Goal: Task Accomplishment & Management: Use online tool/utility

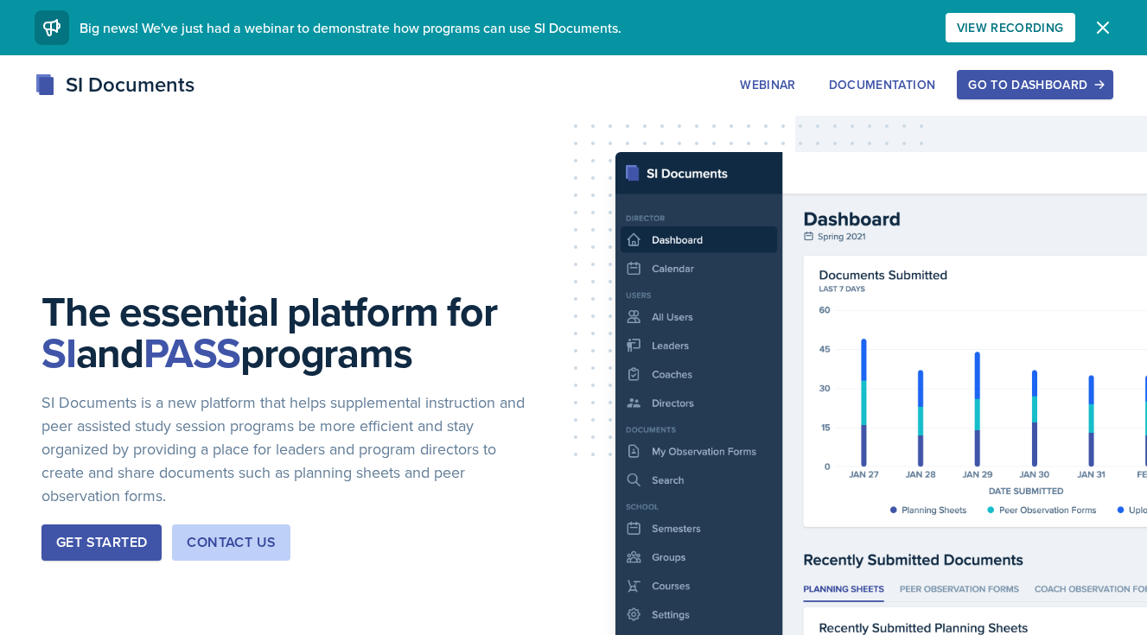
click at [988, 85] on div "Go to Dashboard" at bounding box center [1034, 85] width 133 height 14
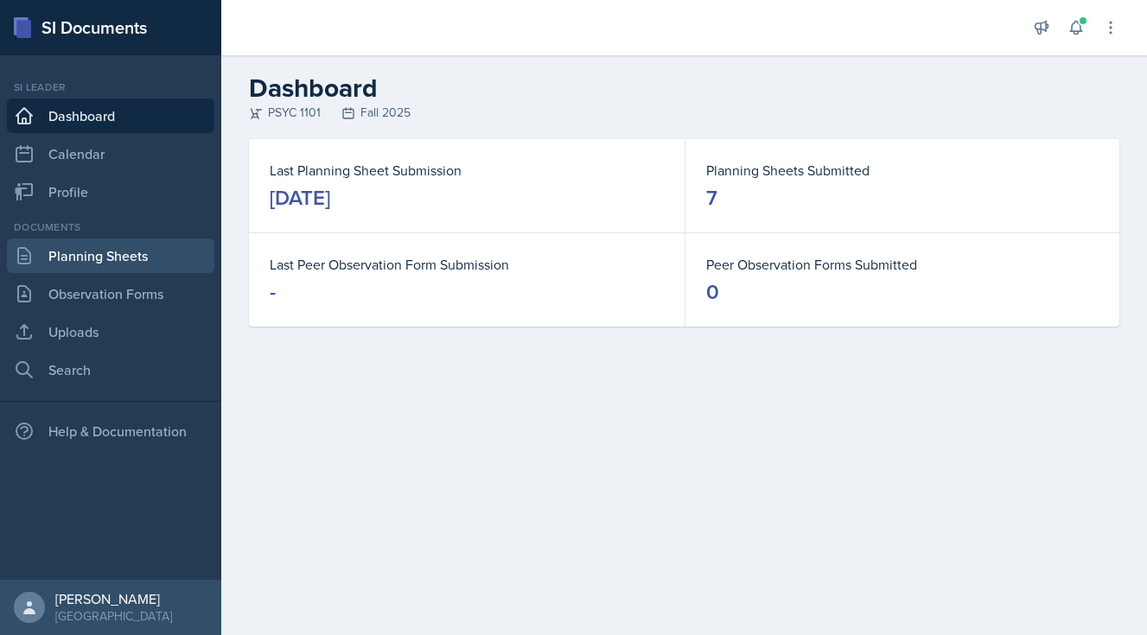
click at [173, 250] on link "Planning Sheets" at bounding box center [110, 256] width 207 height 35
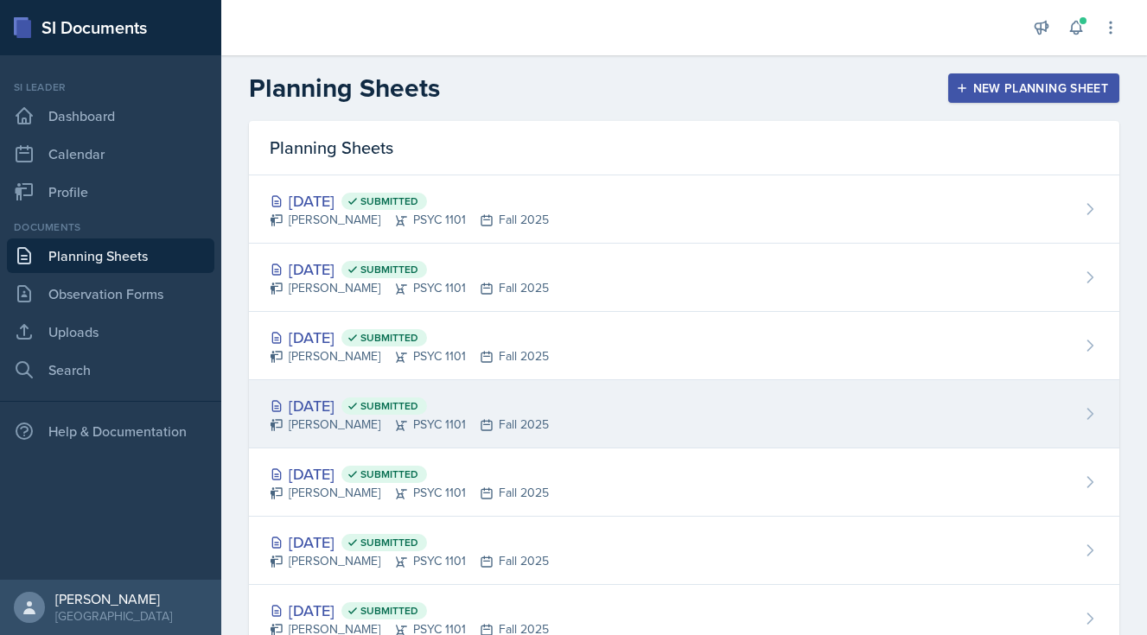
scroll to position [20, 0]
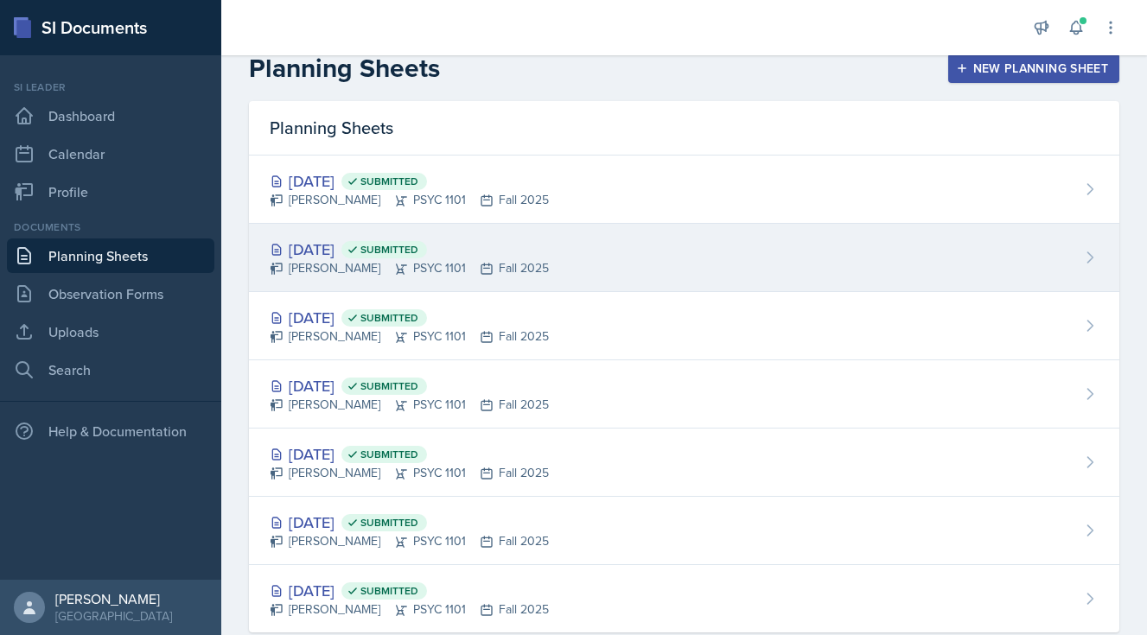
click at [345, 260] on div "[PERSON_NAME] PSYC 1101 Fall 2025" at bounding box center [409, 268] width 279 height 18
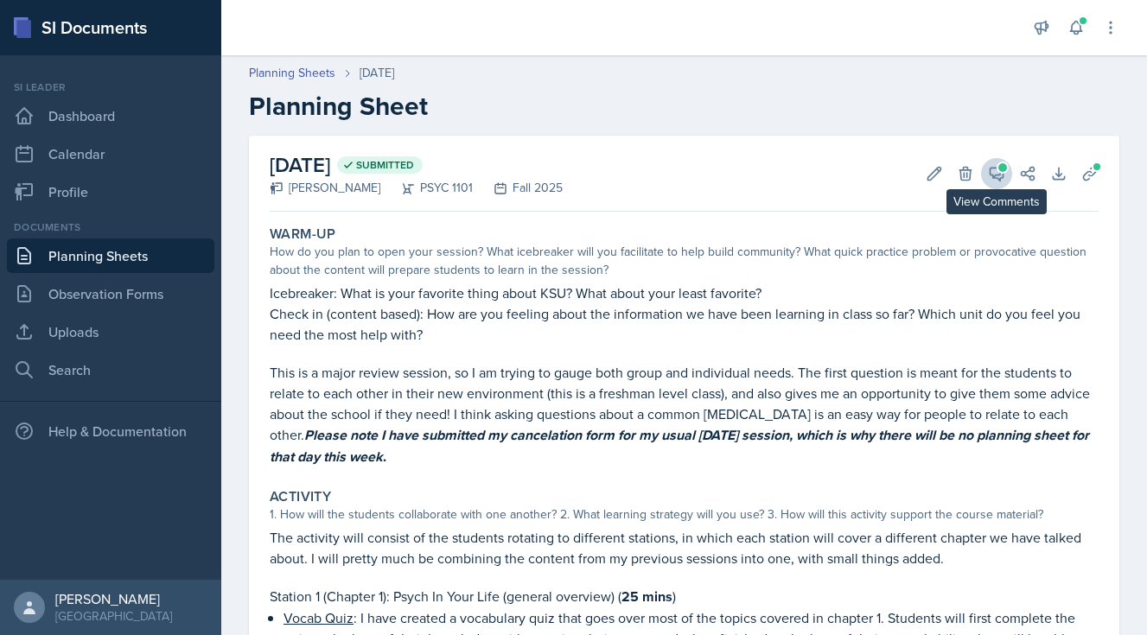
click at [1001, 167] on span at bounding box center [1002, 167] width 9 height 9
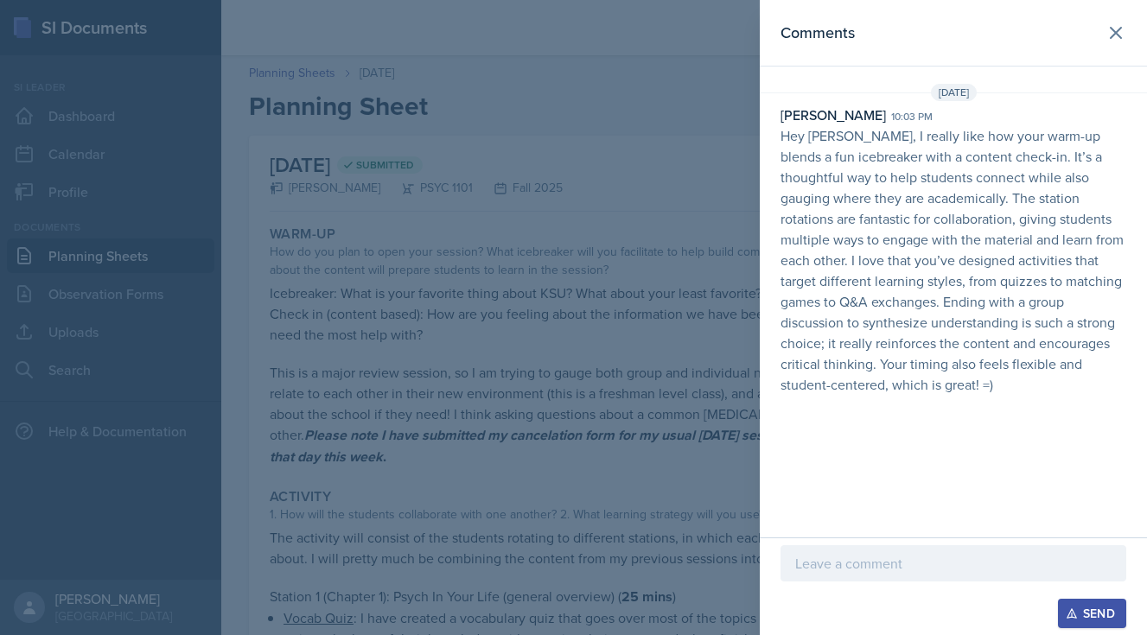
click at [825, 565] on p at bounding box center [953, 563] width 316 height 21
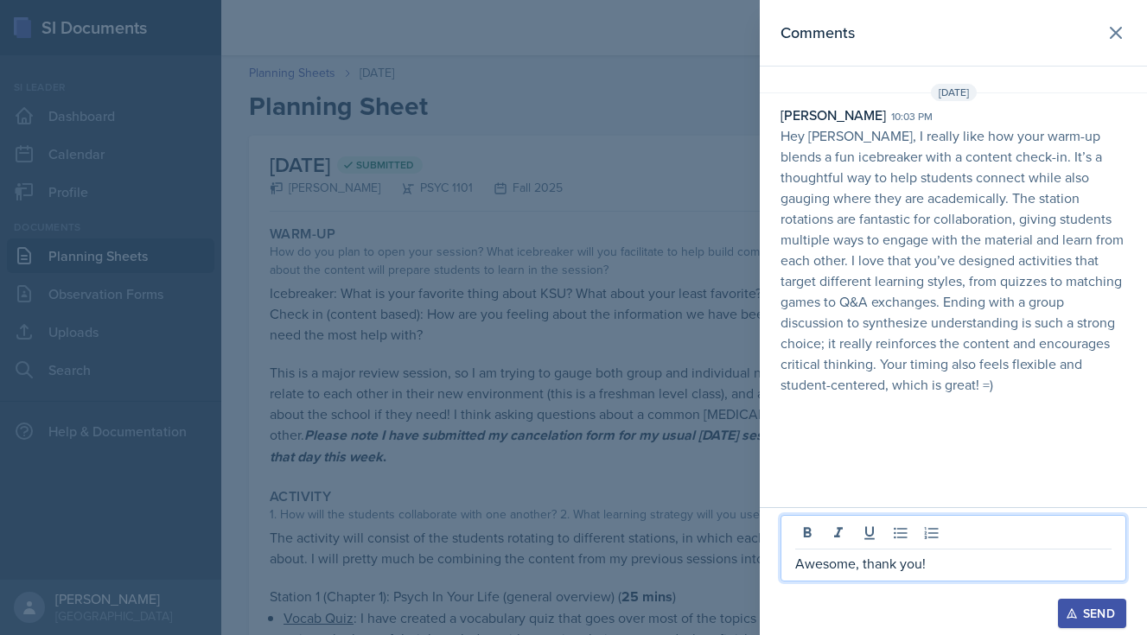
click at [1074, 613] on icon "button" at bounding box center [1072, 614] width 12 height 12
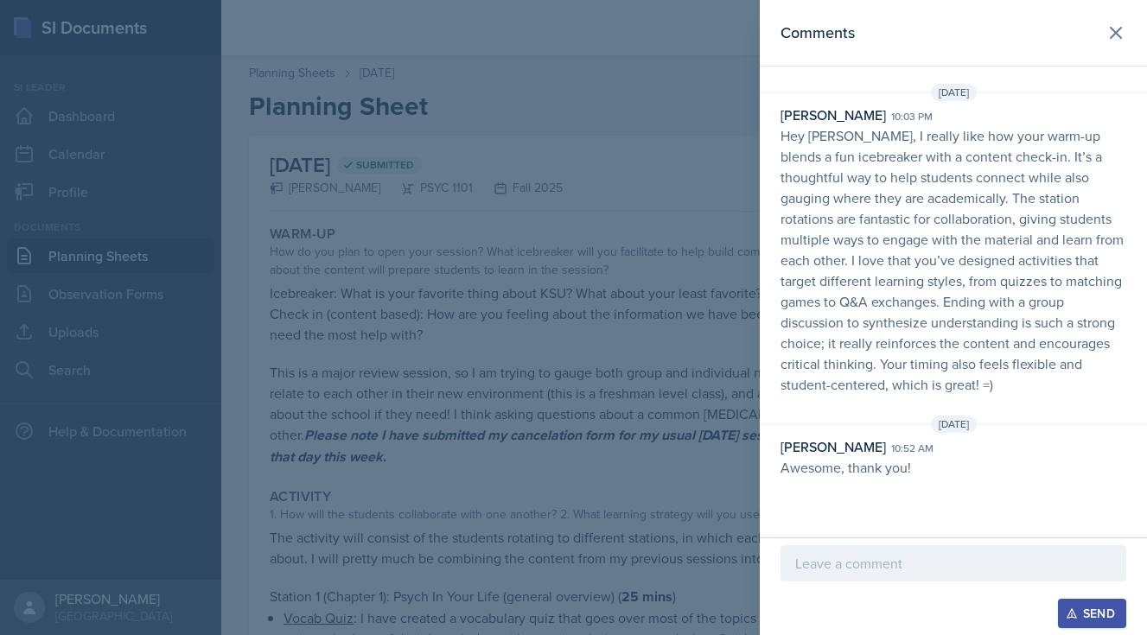
click at [657, 194] on div at bounding box center [573, 317] width 1147 height 635
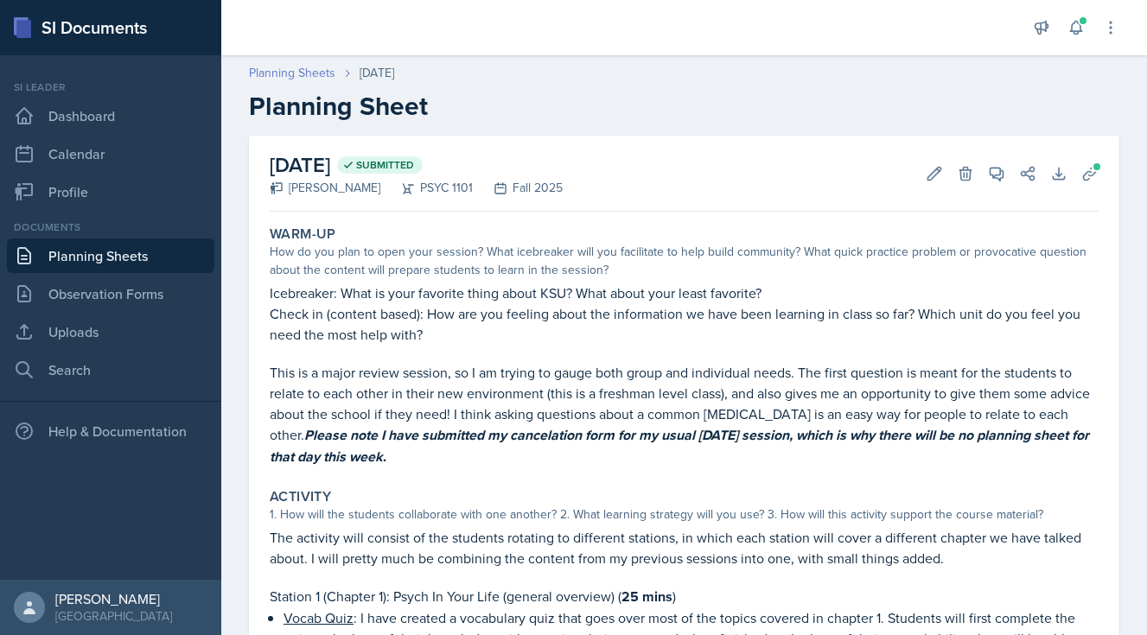
click at [313, 69] on link "Planning Sheets" at bounding box center [292, 73] width 86 height 18
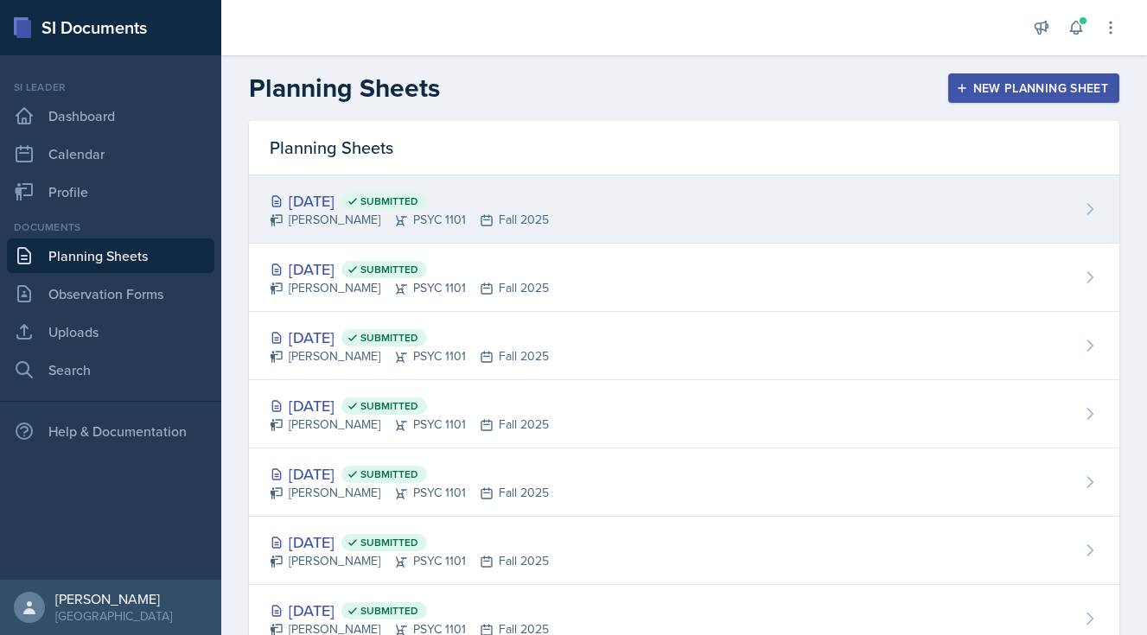
click at [480, 213] on icon at bounding box center [487, 220] width 14 height 14
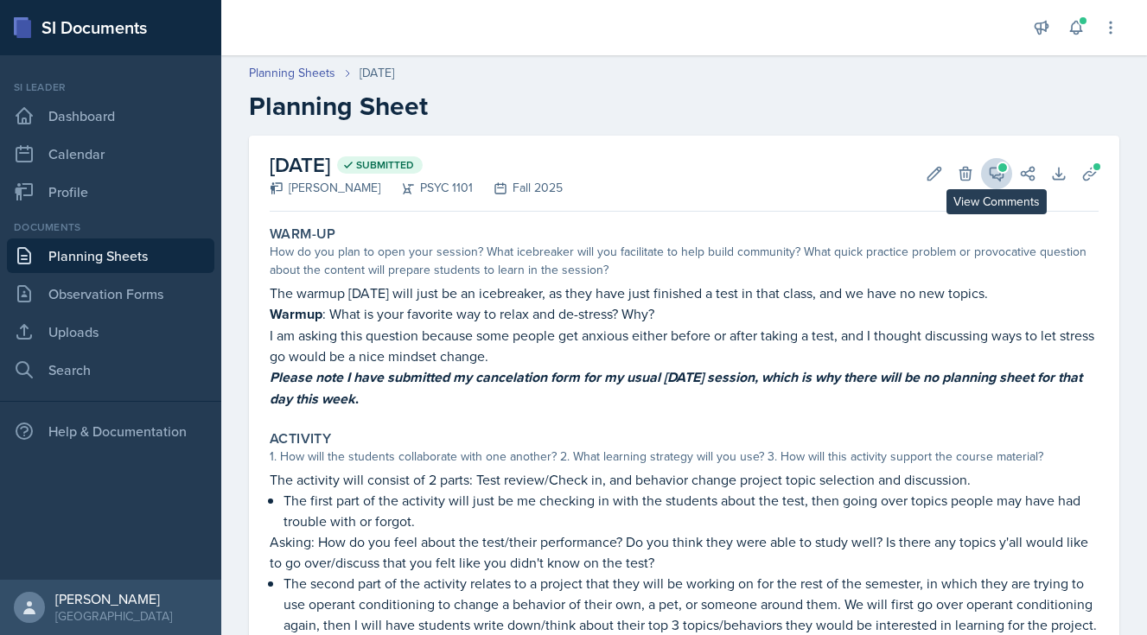
click at [1004, 171] on span at bounding box center [1002, 167] width 9 height 9
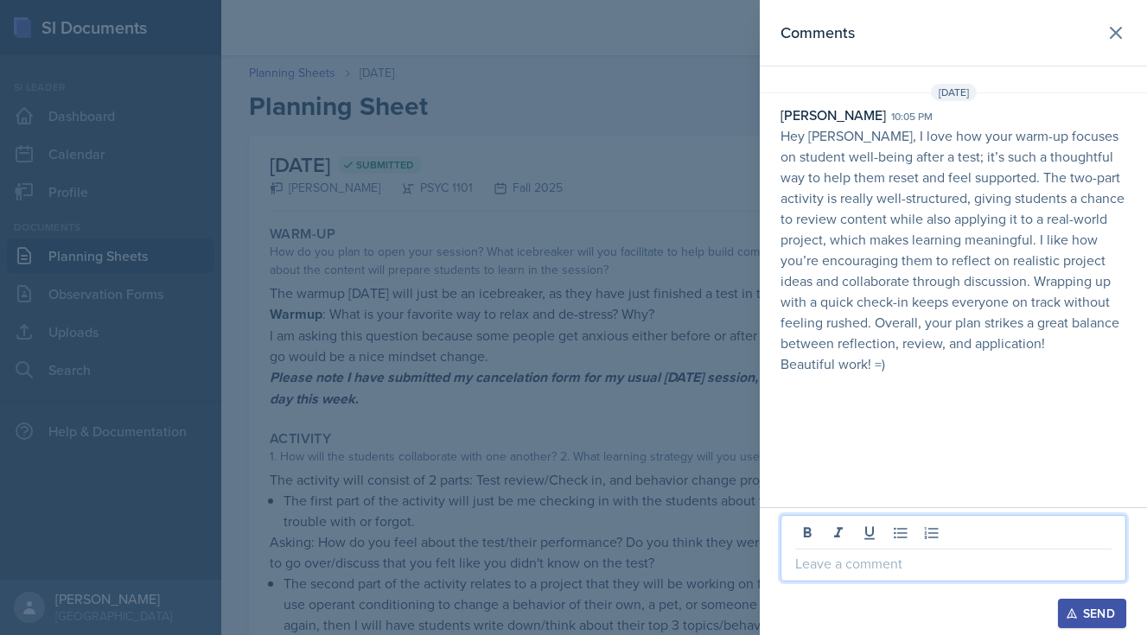
click at [847, 566] on p at bounding box center [953, 563] width 316 height 21
click at [1112, 609] on div "Send" at bounding box center [1092, 614] width 46 height 14
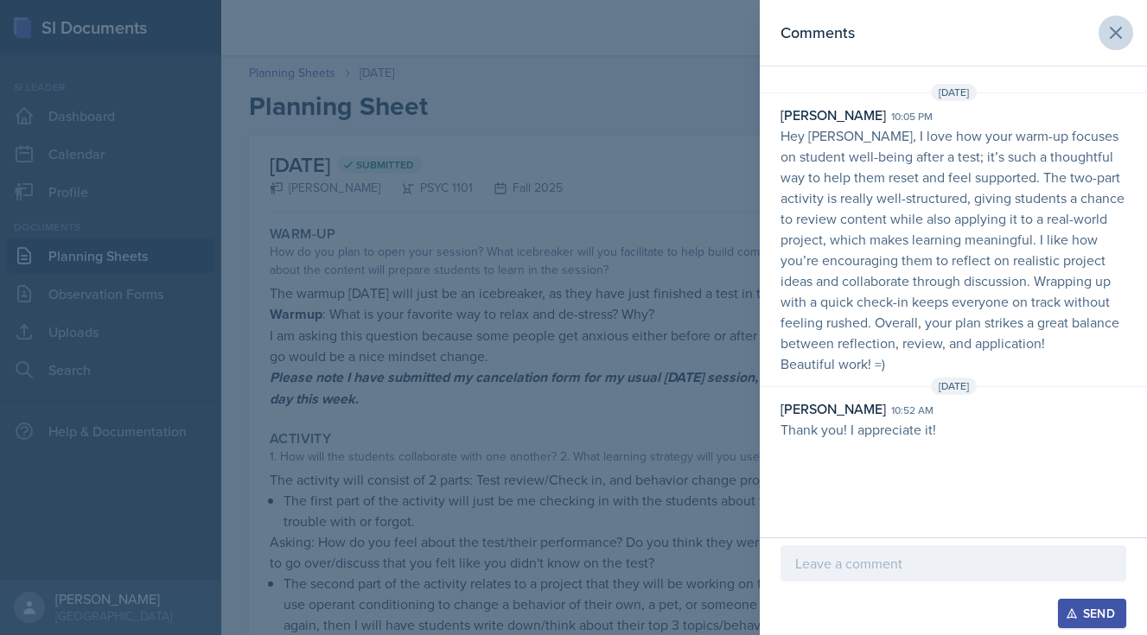
click at [1113, 35] on icon at bounding box center [1116, 33] width 10 height 10
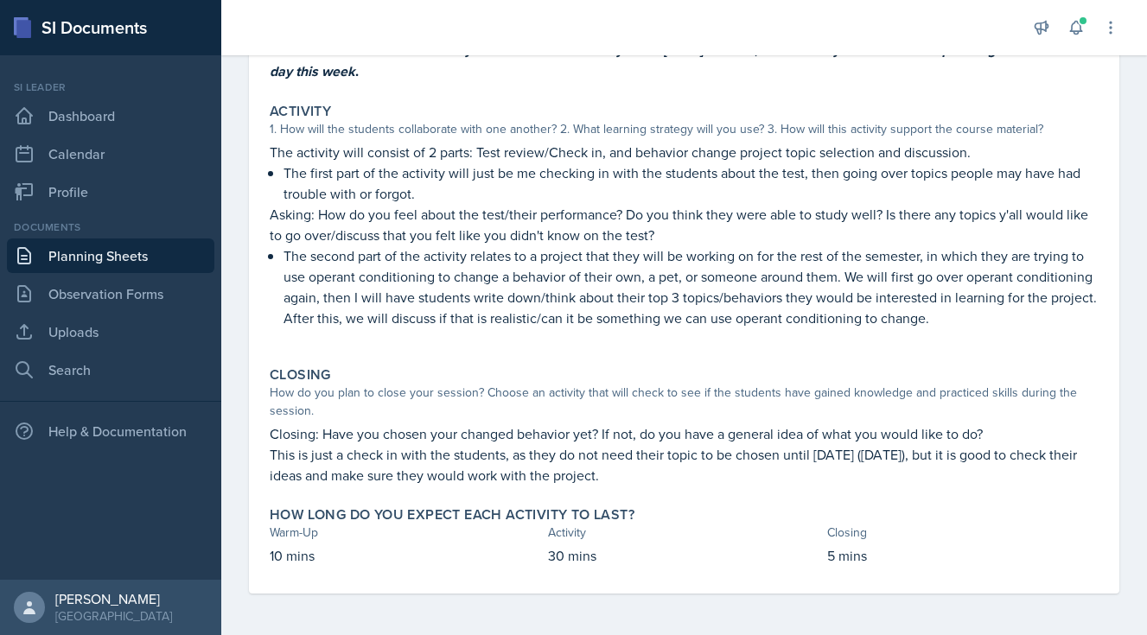
scroll to position [328, 0]
click at [1082, 29] on icon at bounding box center [1075, 27] width 17 height 17
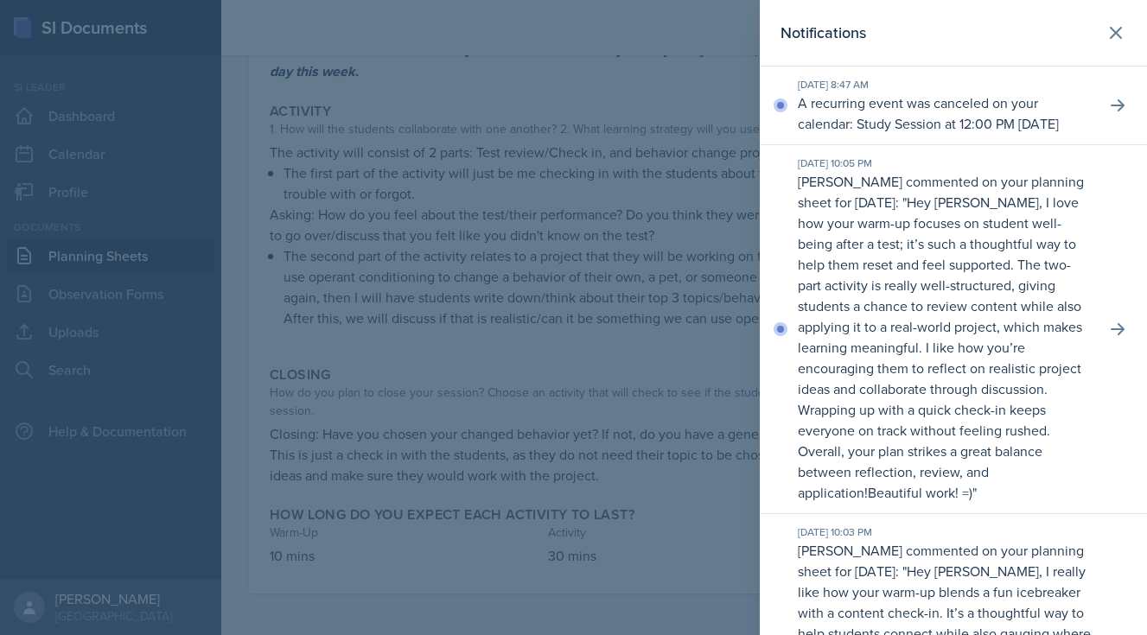
scroll to position [3, 0]
click at [1108, 112] on button at bounding box center [1117, 102] width 31 height 31
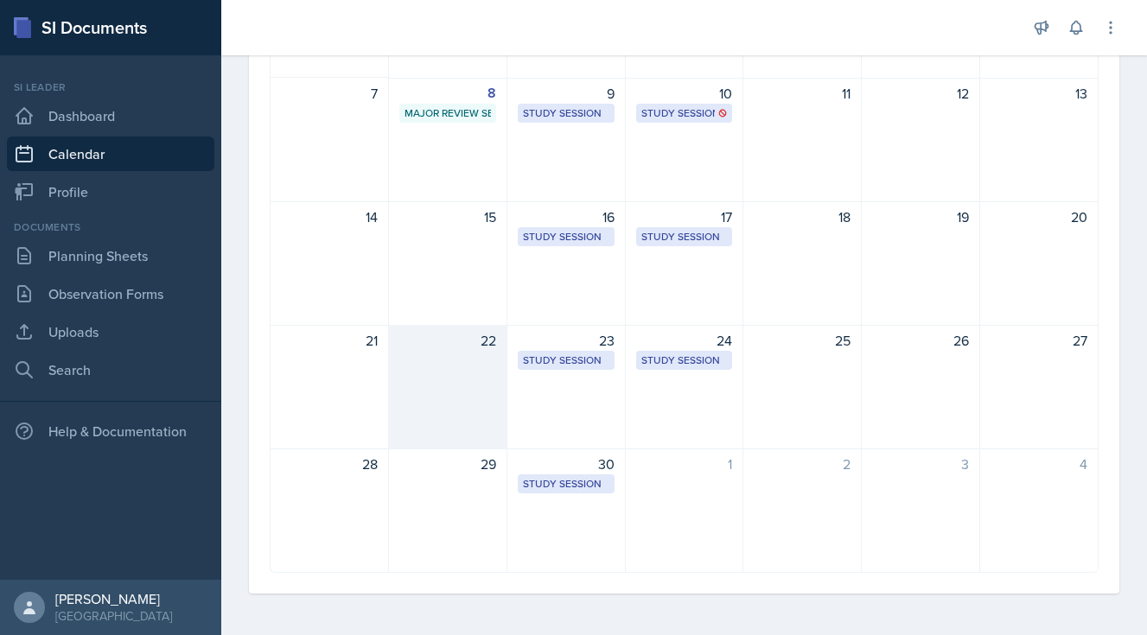
scroll to position [274, 0]
